Goal: Information Seeking & Learning: Learn about a topic

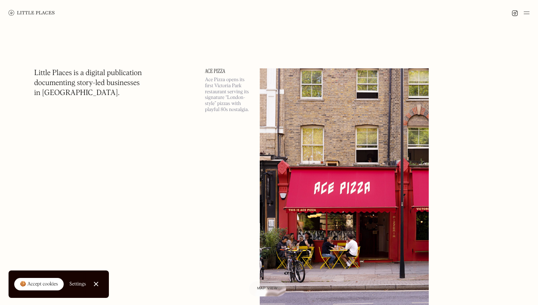
click at [47, 8] on link at bounding box center [32, 13] width 46 height 26
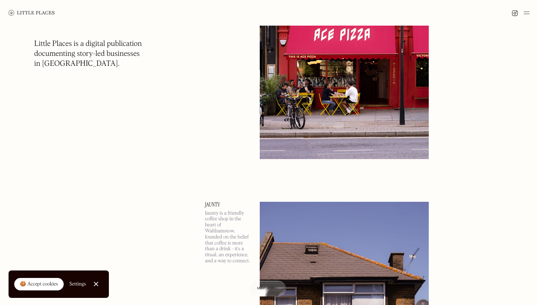
scroll to position [157, 0]
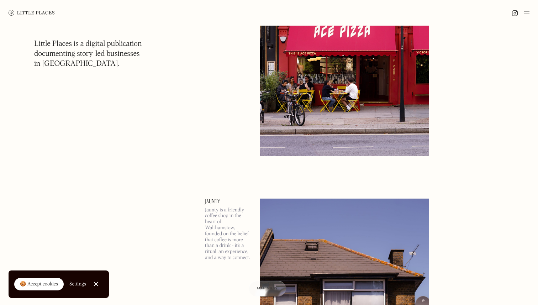
click at [216, 251] on p "Jaunty is a friendly coffee shop in the heart of Walthamstow, founded on the be…" at bounding box center [228, 234] width 46 height 54
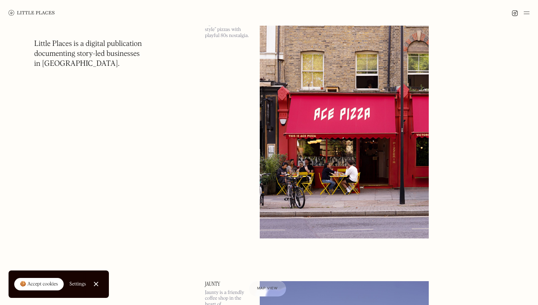
scroll to position [9, 0]
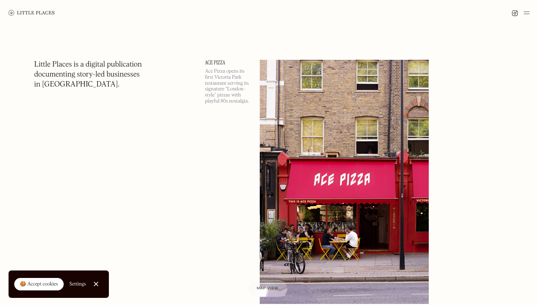
click at [267, 284] on div at bounding box center [267, 288] width 39 height 16
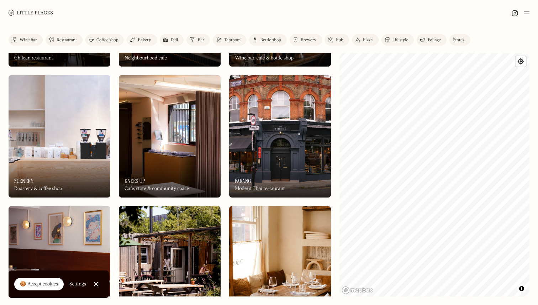
scroll to position [247, 0]
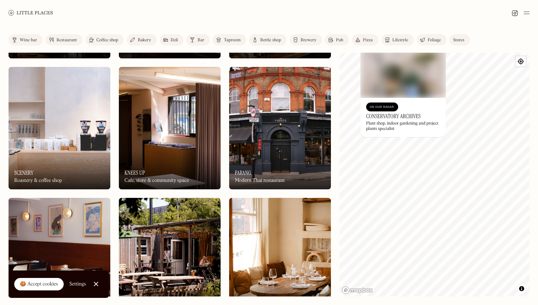
click at [296, 40] on img at bounding box center [295, 40] width 5 height 6
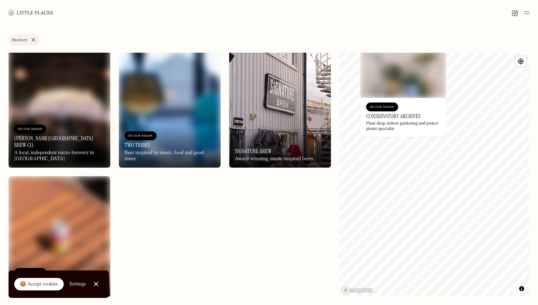
scroll to position [929, 0]
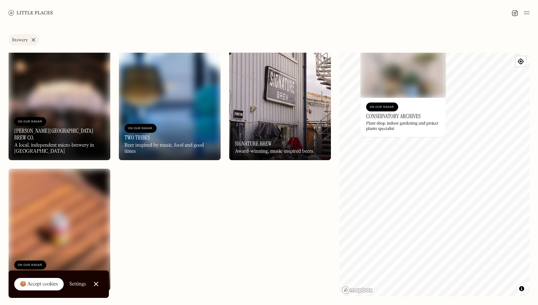
click at [169, 111] on img at bounding box center [170, 99] width 102 height 122
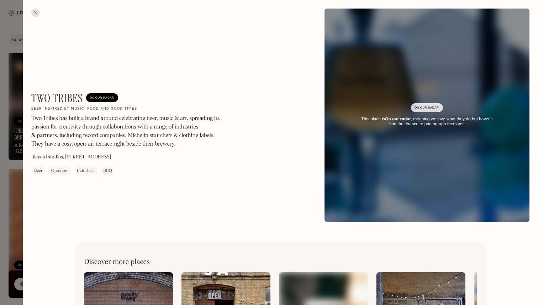
click at [37, 9] on div at bounding box center [35, 13] width 9 height 9
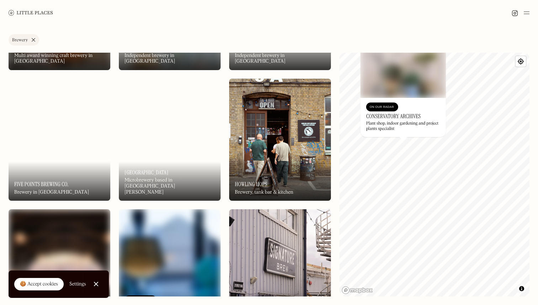
scroll to position [744, 0]
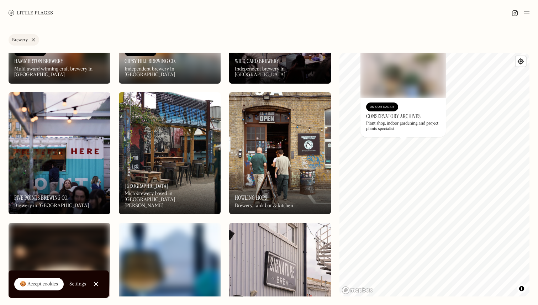
click at [204, 132] on img at bounding box center [170, 153] width 102 height 122
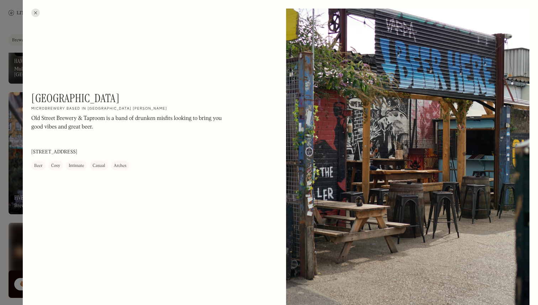
click at [35, 10] on div at bounding box center [35, 13] width 9 height 9
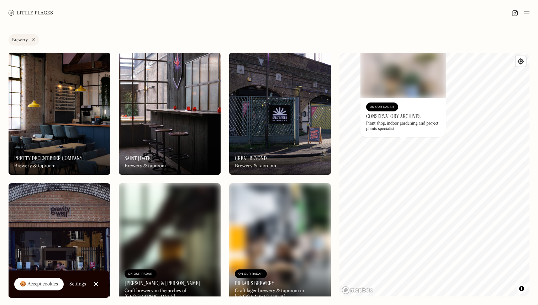
click at [181, 107] on img at bounding box center [170, 114] width 102 height 122
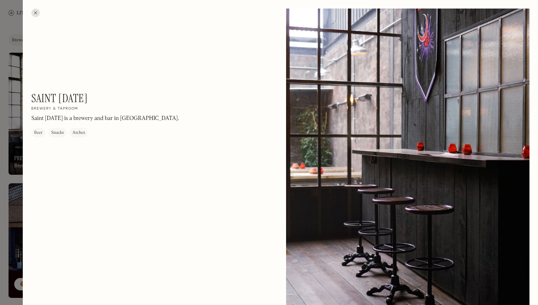
click at [34, 14] on div at bounding box center [35, 13] width 9 height 9
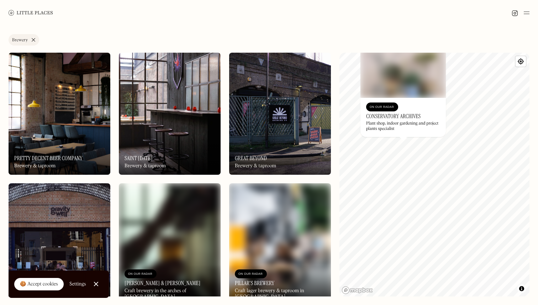
click at [40, 77] on img at bounding box center [60, 114] width 102 height 122
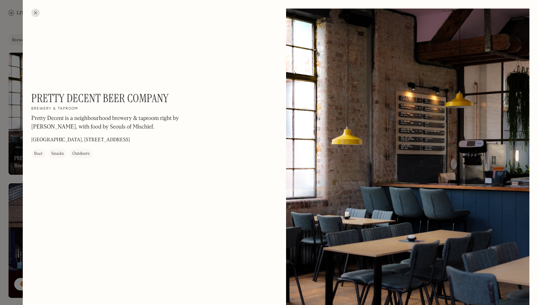
click at [35, 14] on div at bounding box center [35, 13] width 9 height 9
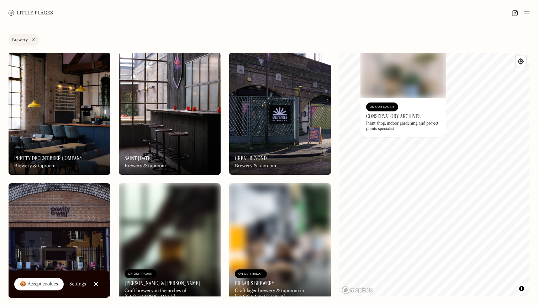
click at [33, 42] on link "Brewery" at bounding box center [24, 39] width 31 height 11
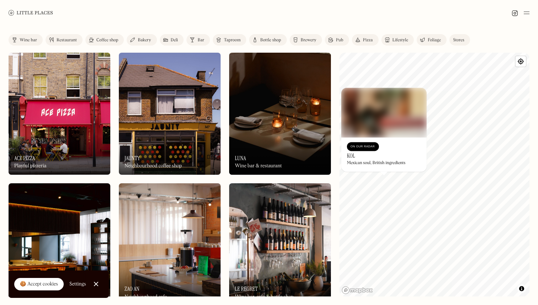
click at [42, 12] on img at bounding box center [31, 12] width 44 height 5
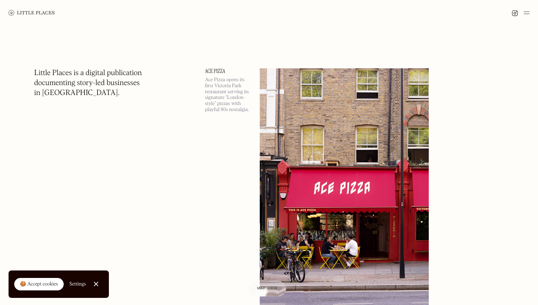
click at [525, 10] on img at bounding box center [527, 13] width 6 height 9
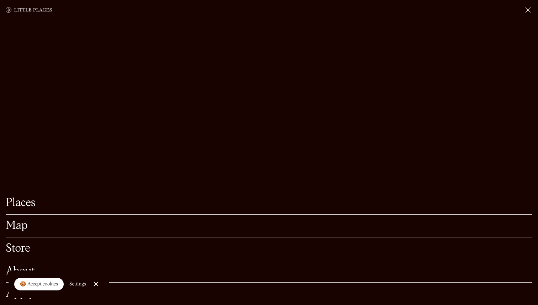
click at [11, 263] on div "About" at bounding box center [269, 271] width 527 height 23
click at [9, 267] on link "About" at bounding box center [269, 271] width 527 height 11
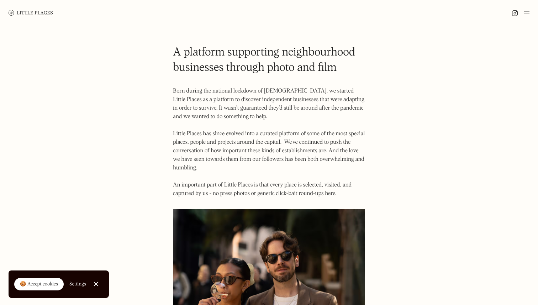
click at [29, 13] on img at bounding box center [31, 12] width 44 height 5
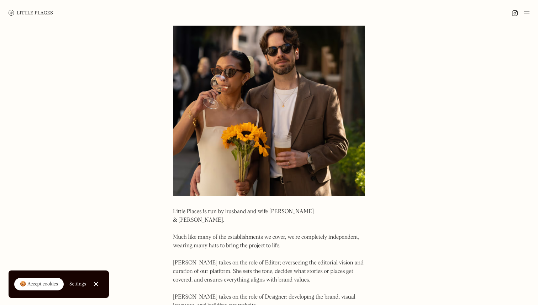
scroll to position [427, 0]
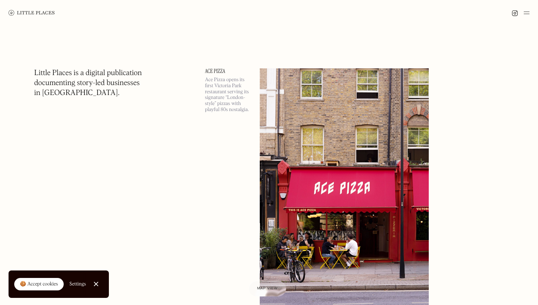
click at [299, 119] on img at bounding box center [344, 190] width 169 height 244
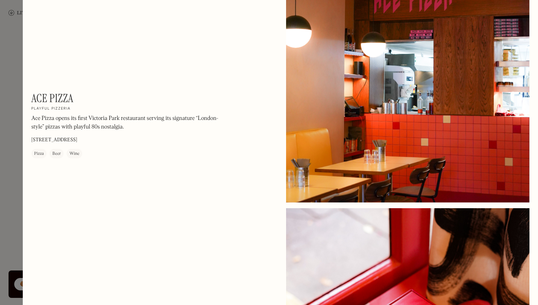
scroll to position [427, 0]
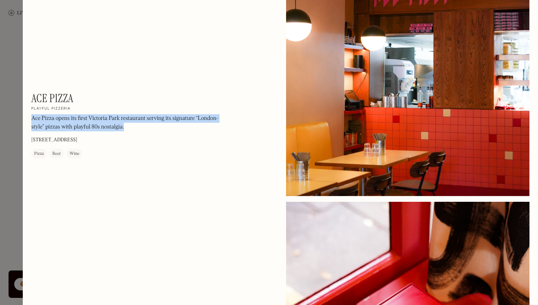
drag, startPoint x: 35, startPoint y: 114, endPoint x: 167, endPoint y: 134, distance: 133.1
click at [167, 134] on div "Ace Pizza opens its first Victoria Park restaurant serving its signature “Londo…" at bounding box center [127, 125] width 192 height 21
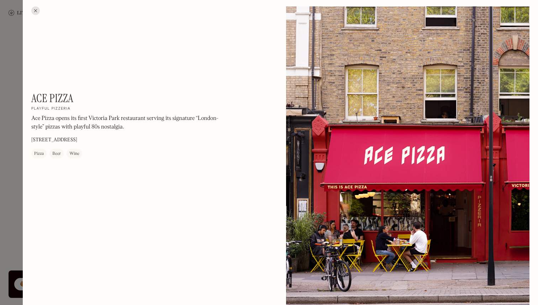
scroll to position [0, 0]
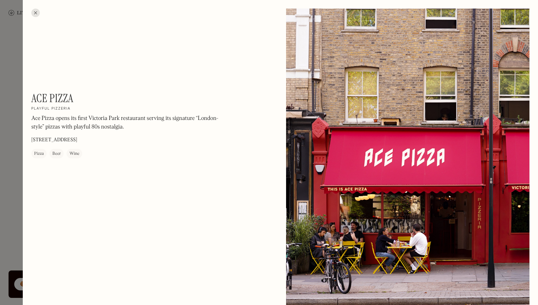
click at [36, 10] on div at bounding box center [35, 13] width 9 height 9
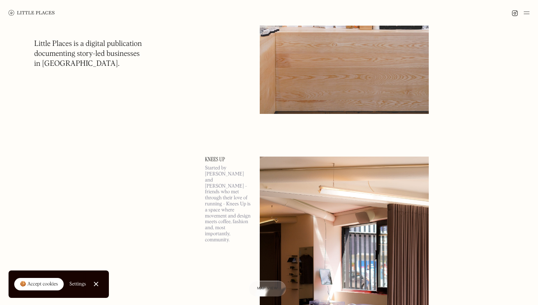
scroll to position [1925, 0]
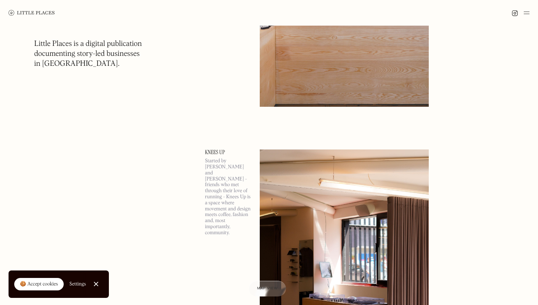
click at [217, 174] on p "Started by [PERSON_NAME] and [PERSON_NAME] - friends who met through their love…" at bounding box center [228, 197] width 46 height 78
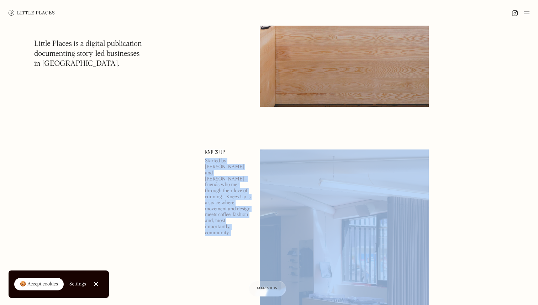
click at [217, 174] on p "Started by [PERSON_NAME] and [PERSON_NAME] - friends who met through their love…" at bounding box center [228, 197] width 46 height 78
click at [218, 204] on p "Started by [PERSON_NAME] and [PERSON_NAME] - friends who met through their love…" at bounding box center [228, 197] width 46 height 78
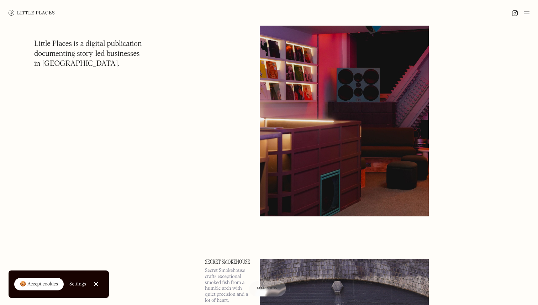
scroll to position [4185, 0]
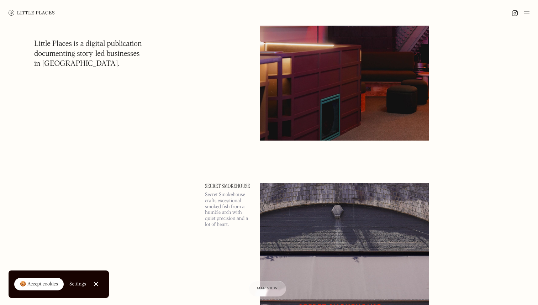
click at [328, 205] on img at bounding box center [344, 305] width 169 height 244
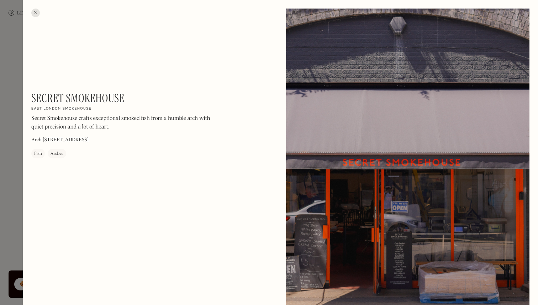
click at [7, 35] on div at bounding box center [269, 152] width 538 height 305
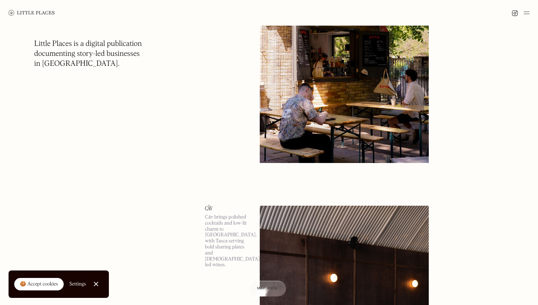
scroll to position [6272, 0]
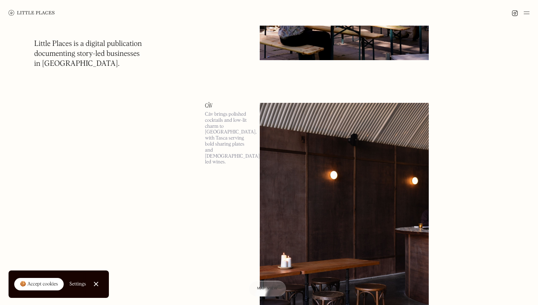
click at [42, 283] on div "🍪 Accept cookies" at bounding box center [39, 284] width 38 height 7
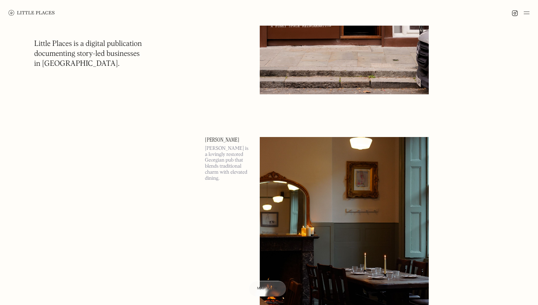
scroll to position [13046, 0]
